Goal: Task Accomplishment & Management: Manage account settings

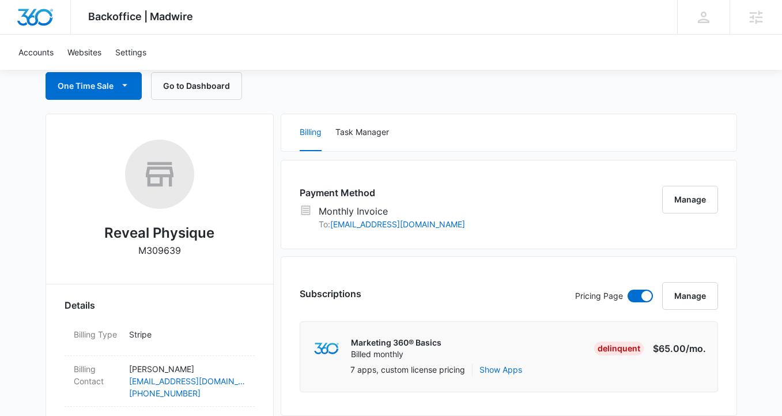
scroll to position [115, 0]
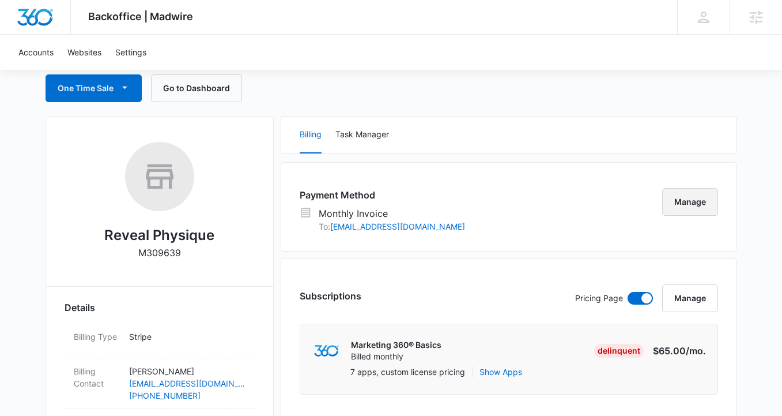
click at [677, 199] on button "Manage" at bounding box center [690, 202] width 56 height 28
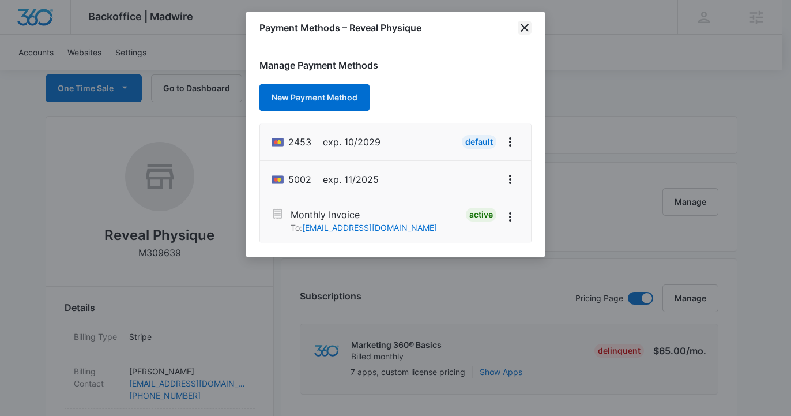
click at [526, 27] on icon "close" at bounding box center [525, 28] width 8 height 8
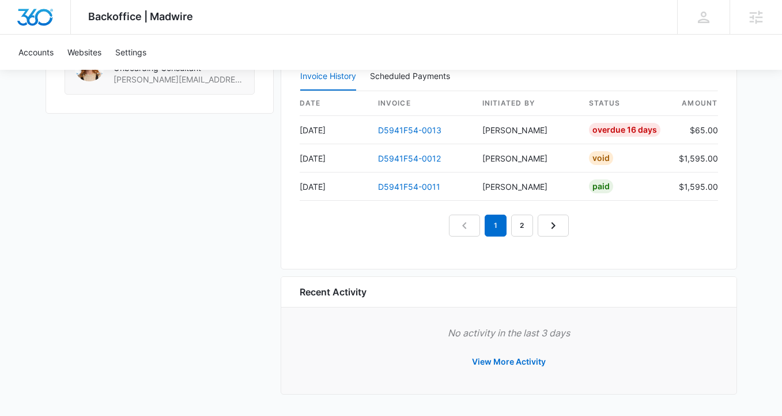
scroll to position [1232, 0]
click at [496, 360] on button "View More Activity" at bounding box center [509, 361] width 97 height 28
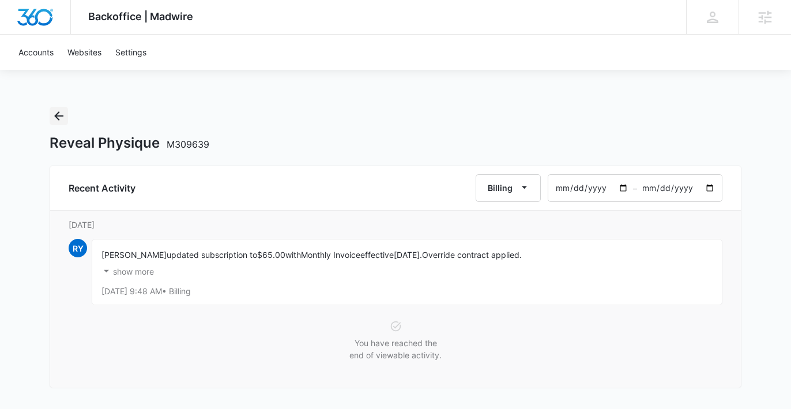
click at [55, 114] on icon "Back" at bounding box center [59, 116] width 14 height 14
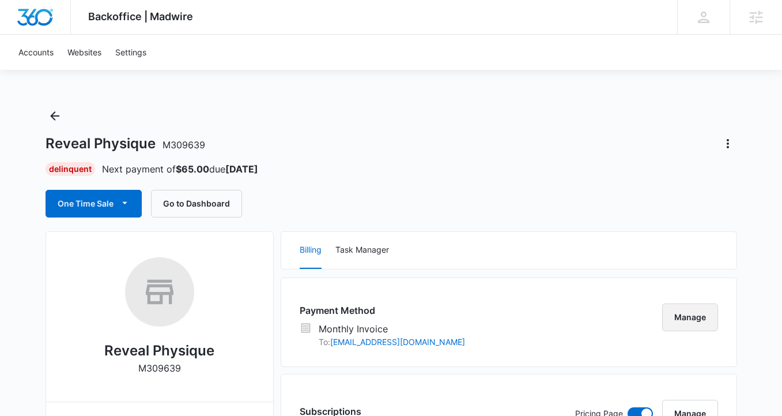
click at [692, 316] on button "Manage" at bounding box center [690, 317] width 56 height 28
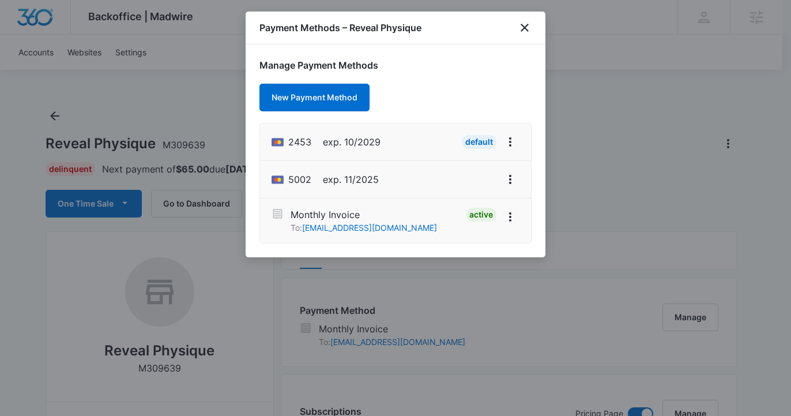
click at [462, 51] on div "Manage Payment Methods New Payment Method 2453 exp. 10/2029 Default 5002 exp. 1…" at bounding box center [396, 150] width 300 height 213
click at [512, 144] on icon "View More" at bounding box center [510, 142] width 14 height 14
click at [462, 188] on div "Retry Charge" at bounding box center [466, 191] width 50 height 8
click at [522, 27] on icon "close" at bounding box center [525, 28] width 14 height 14
